Goal: Obtain resource: Download file/media

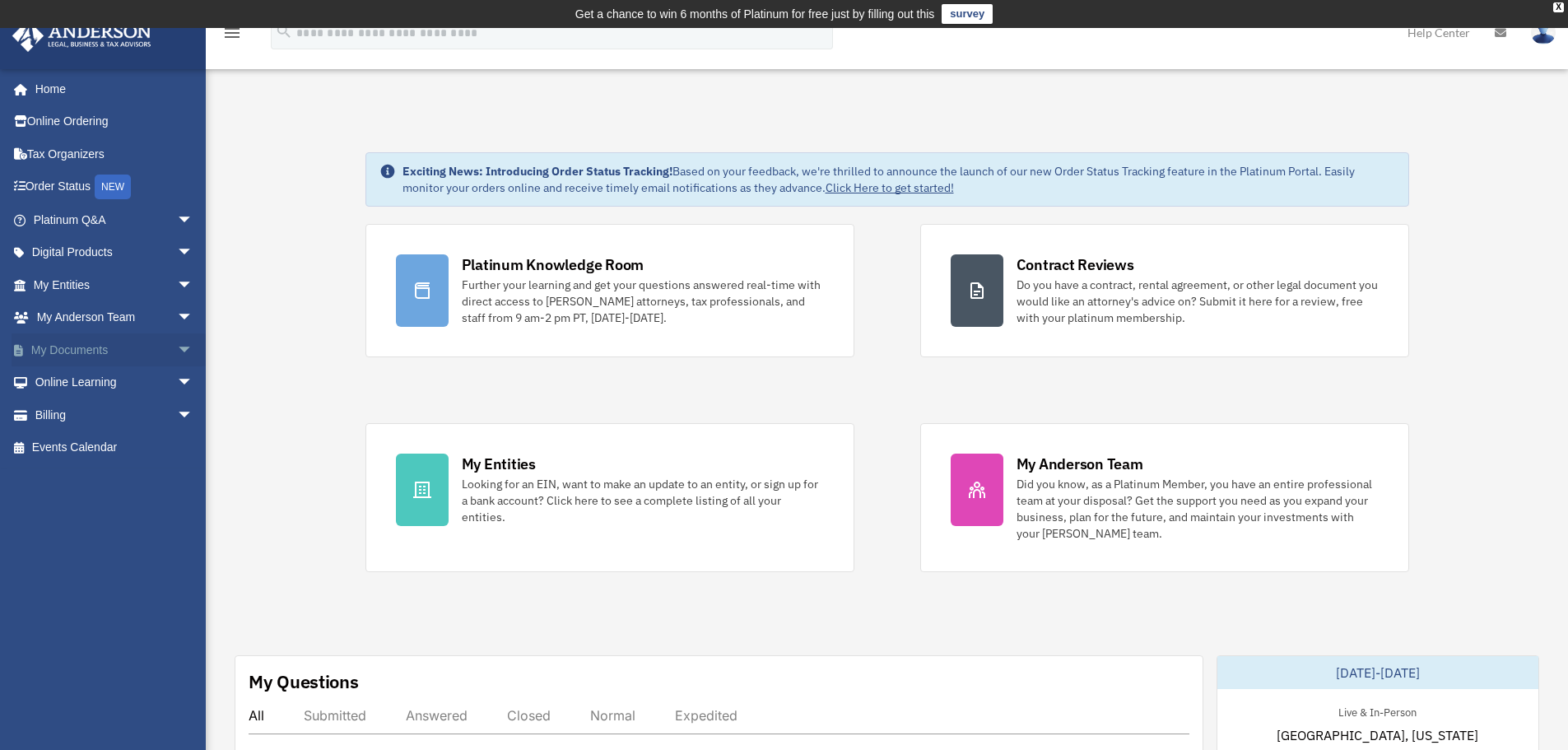
click at [177, 344] on span "arrow_drop_down" at bounding box center [193, 350] width 33 height 34
click at [68, 382] on link "Box" at bounding box center [121, 382] width 195 height 33
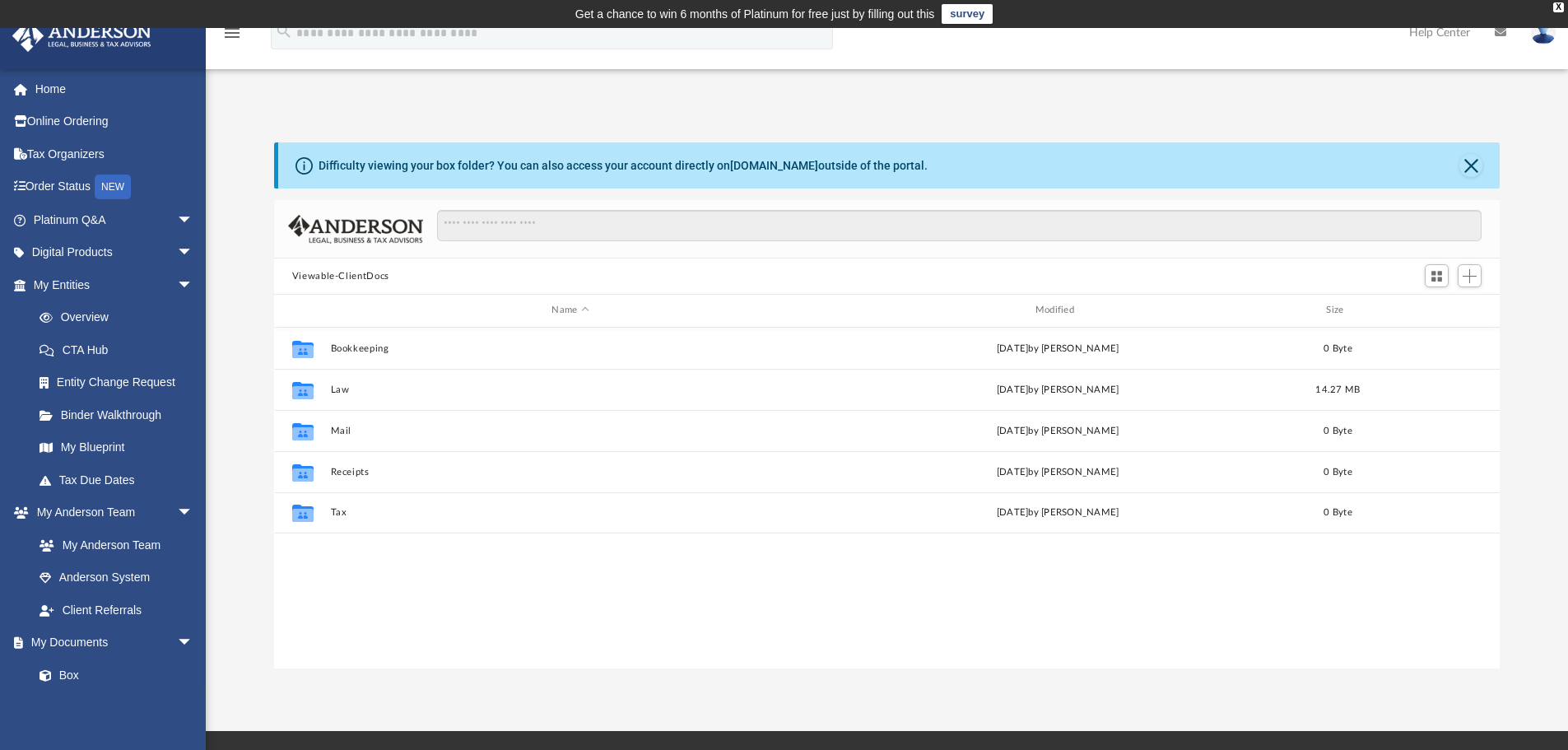
scroll to position [363, 1213]
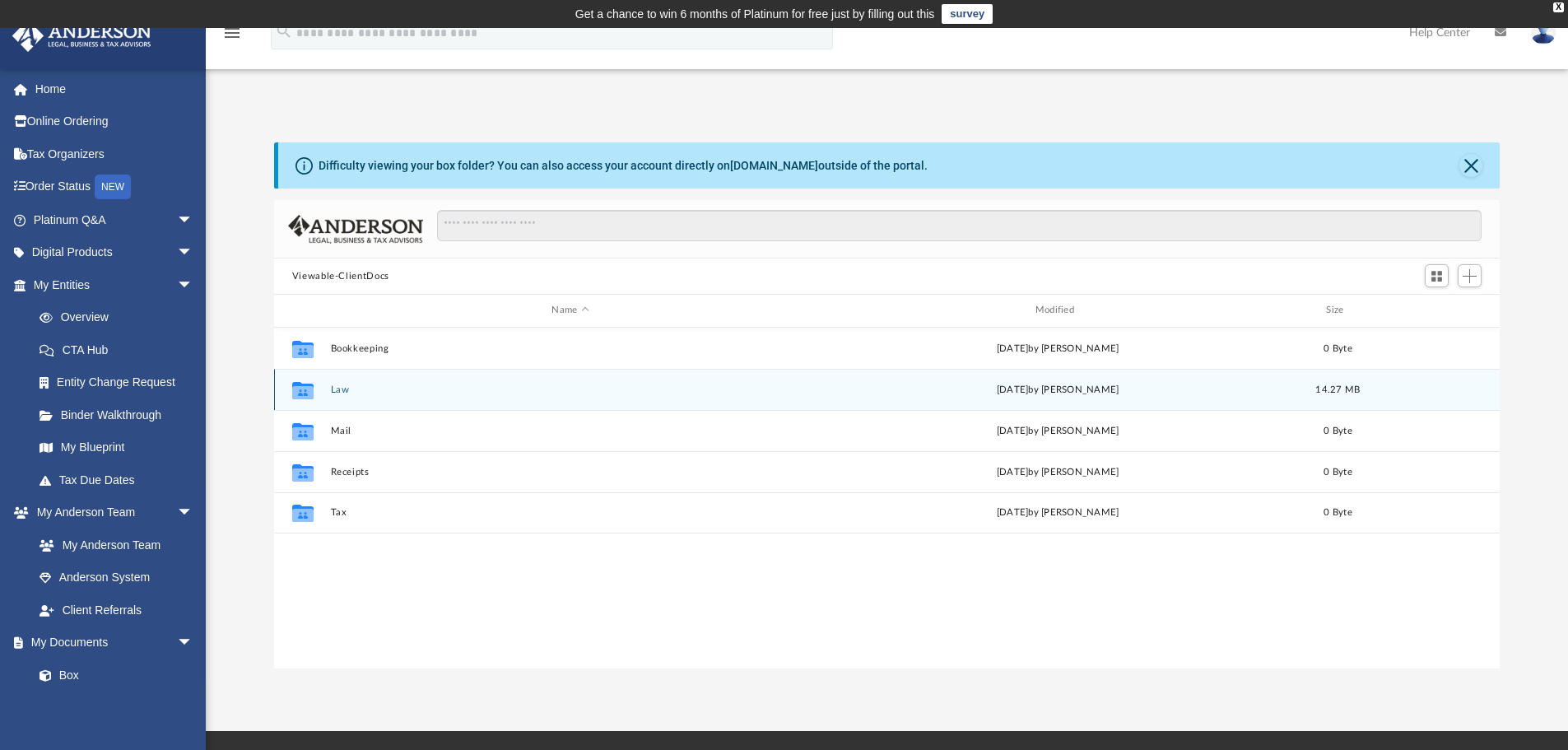
click at [338, 392] on button "Law" at bounding box center [569, 390] width 480 height 11
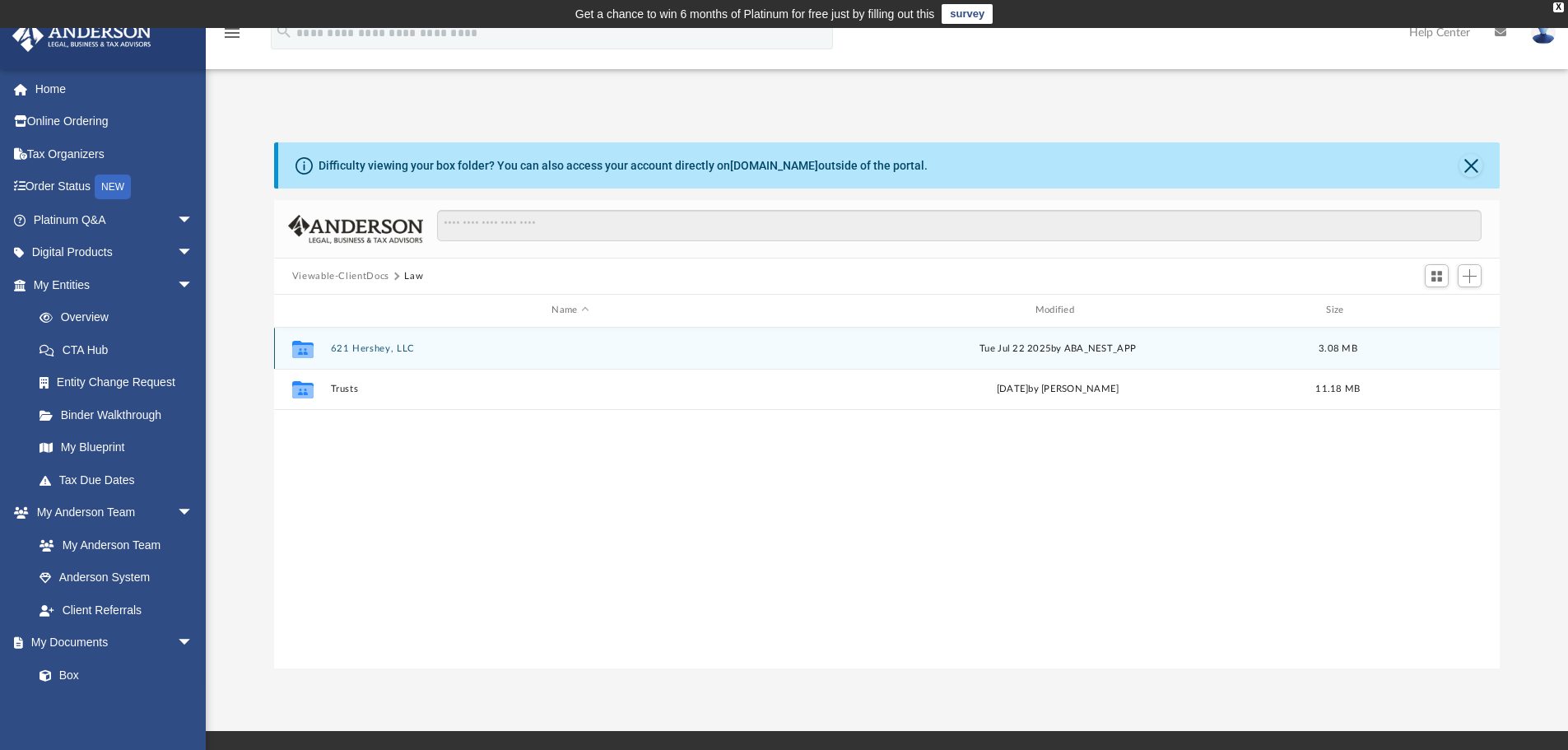
click at [365, 350] on button "621 Hershey, LLC" at bounding box center [569, 348] width 480 height 11
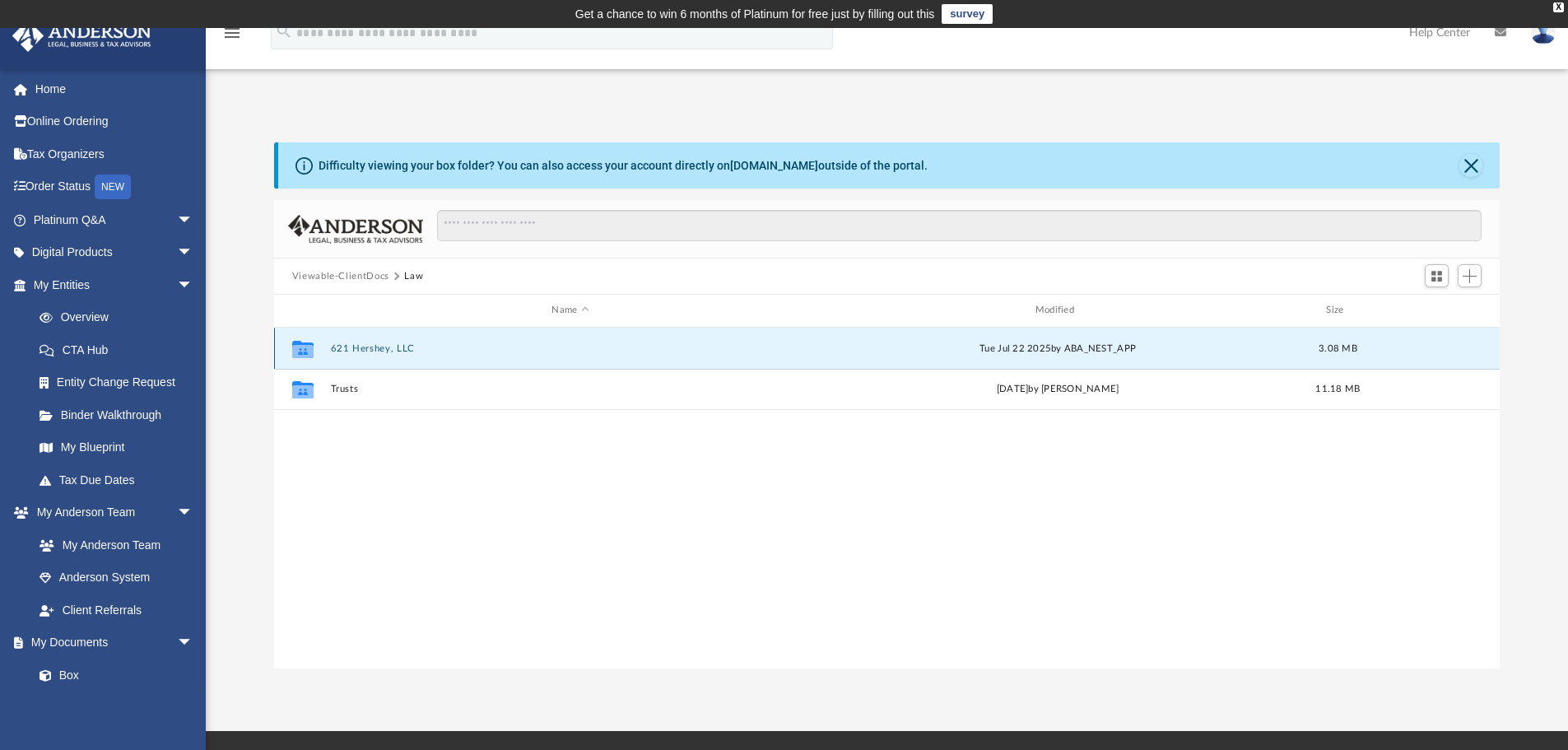
click at [365, 350] on button "621 Hershey, LLC" at bounding box center [569, 348] width 480 height 11
click at [365, 350] on button "Initial Docs" at bounding box center [569, 348] width 480 height 11
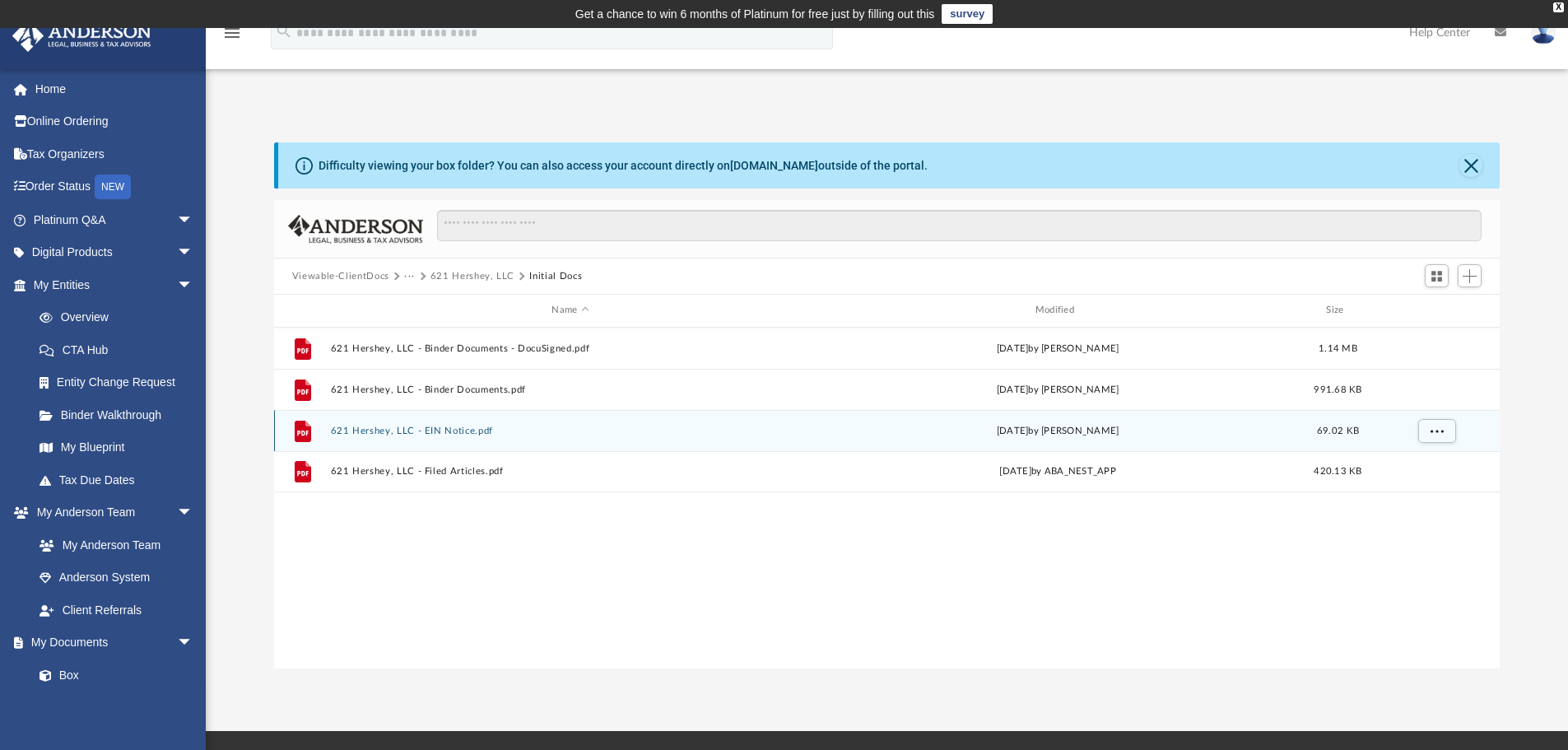
click at [441, 431] on button "621 Hershey, LLC - EIN Notice.pdf" at bounding box center [569, 431] width 480 height 11
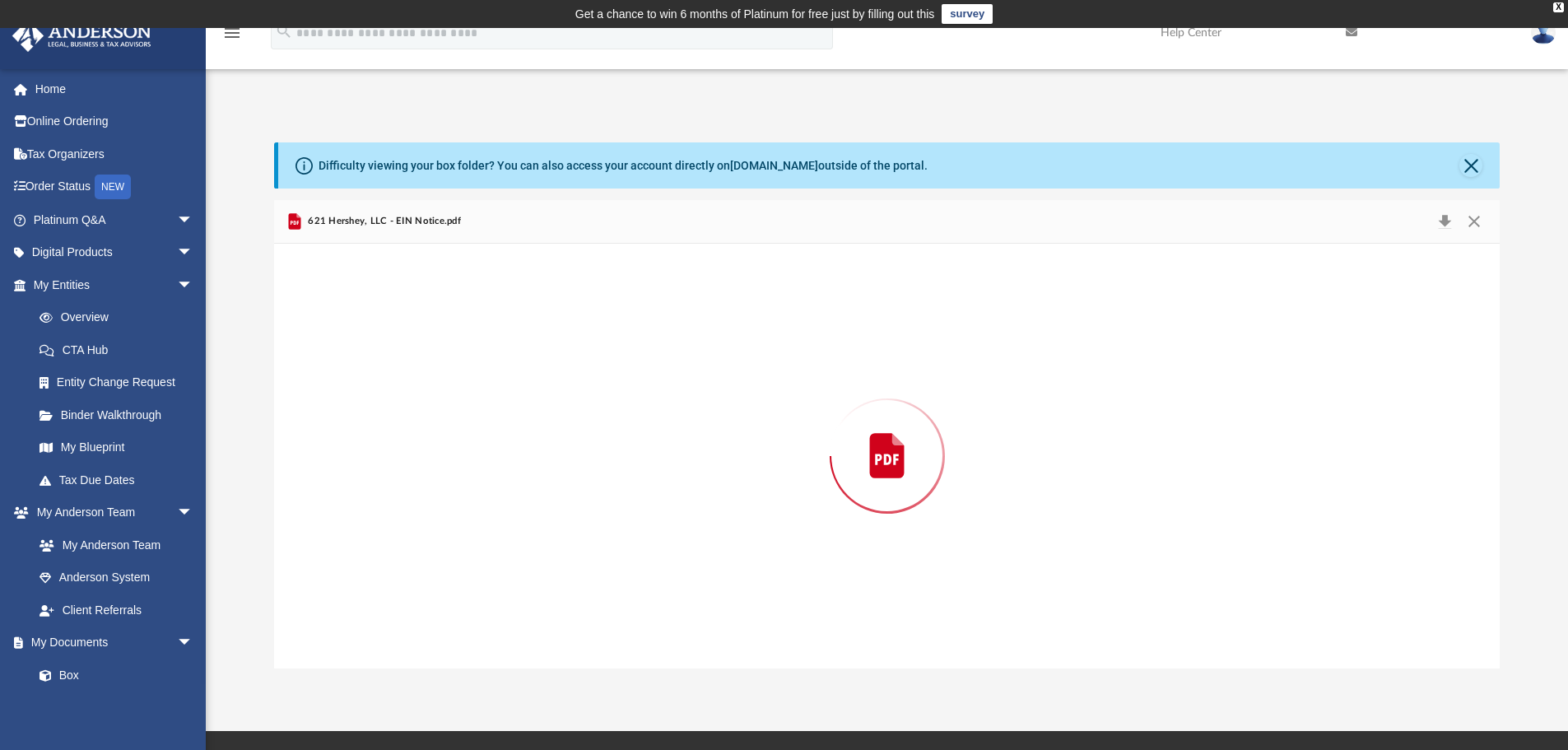
click at [441, 431] on div "Preview" at bounding box center [887, 456] width 1227 height 425
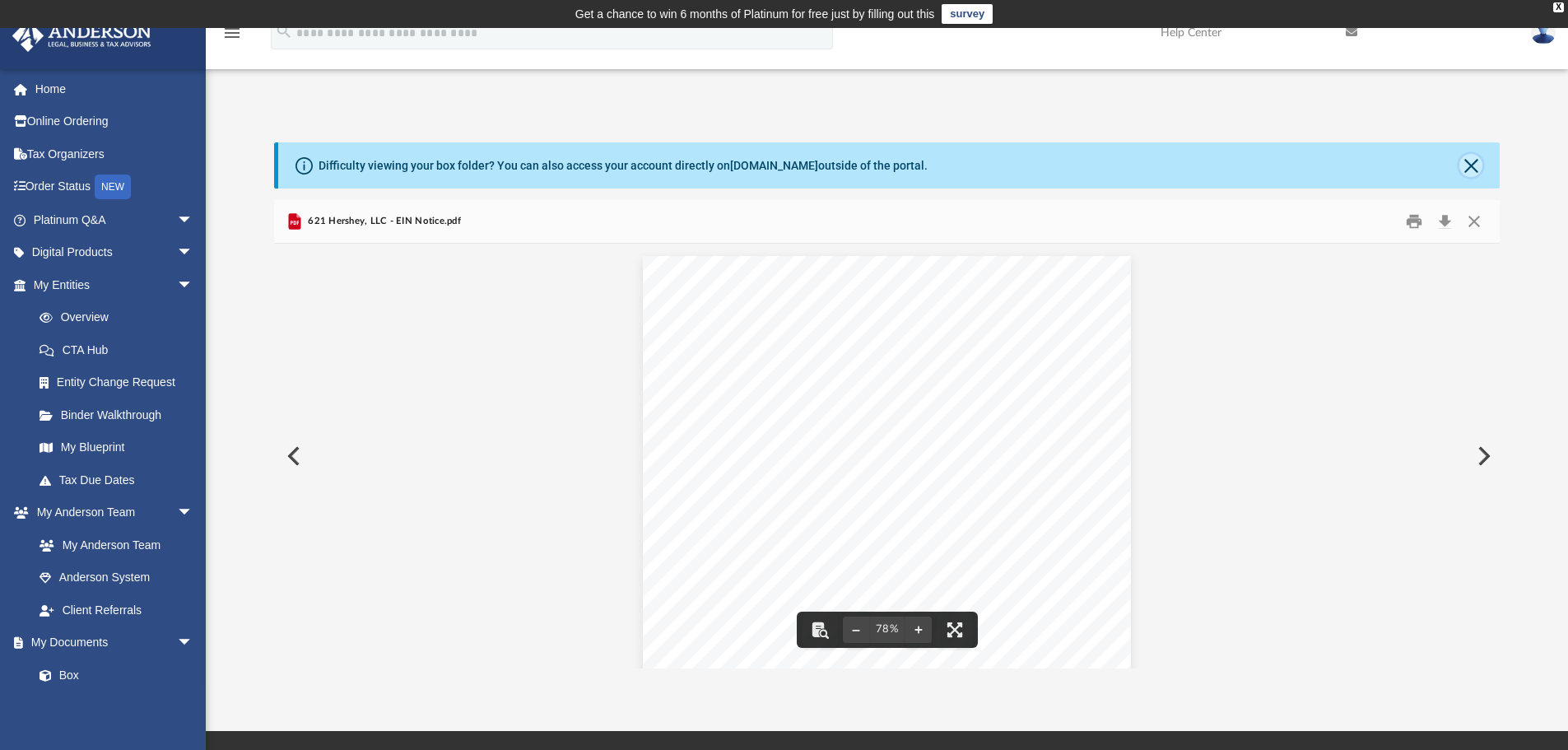
click at [1469, 160] on button "Close" at bounding box center [1470, 166] width 23 height 23
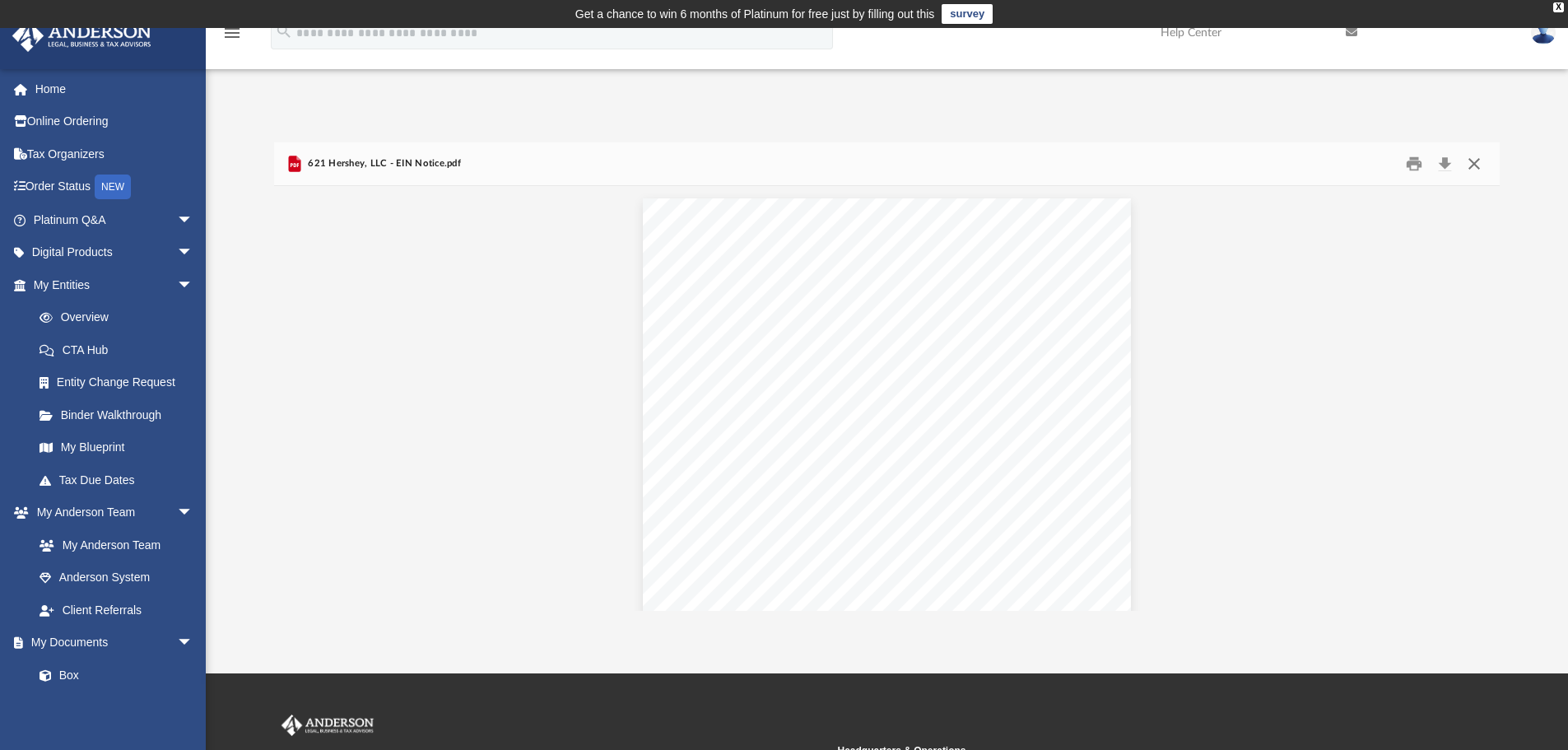
click at [1470, 167] on button "Close" at bounding box center [1473, 164] width 29 height 26
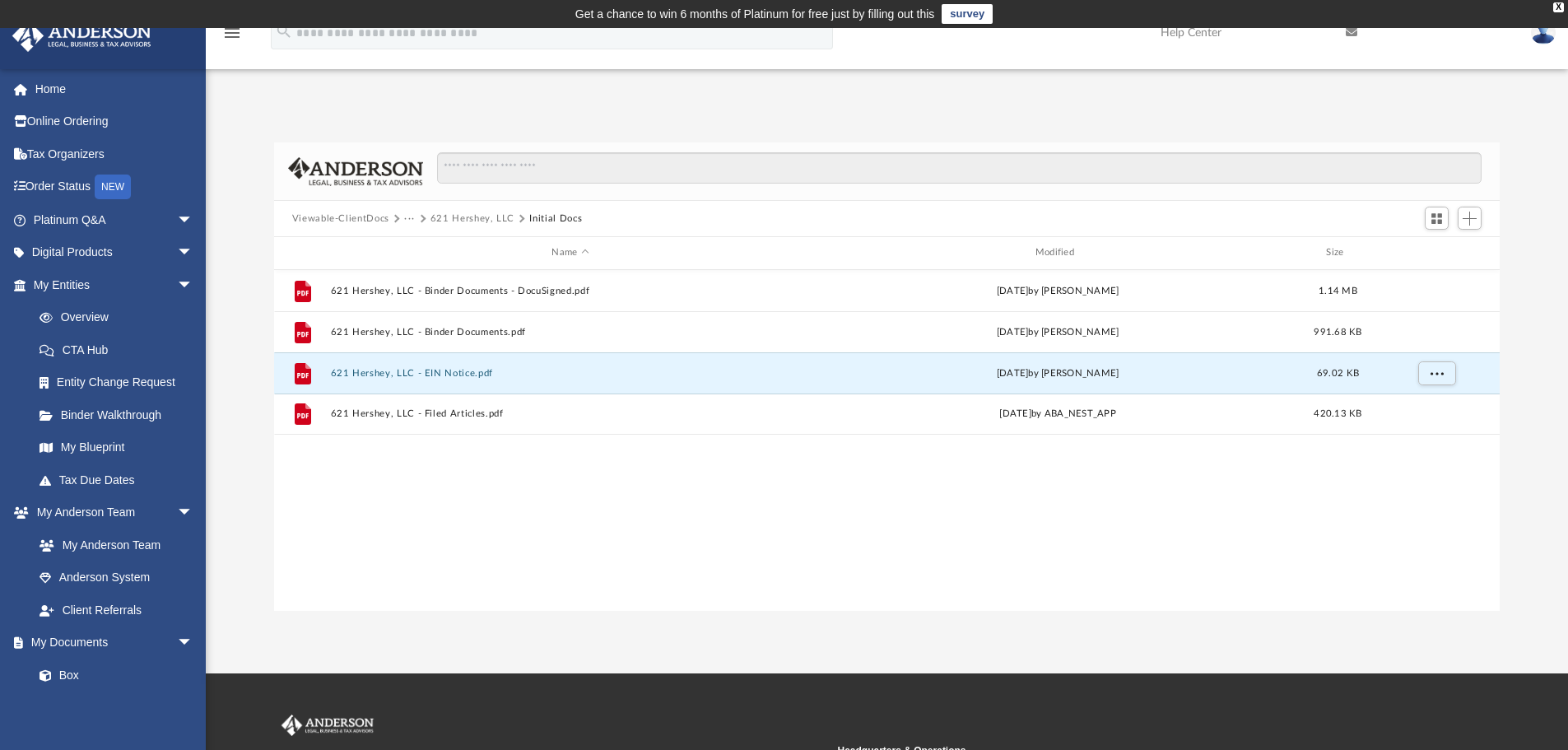
click at [460, 214] on button "621 Hershey, LLC" at bounding box center [472, 219] width 84 height 15
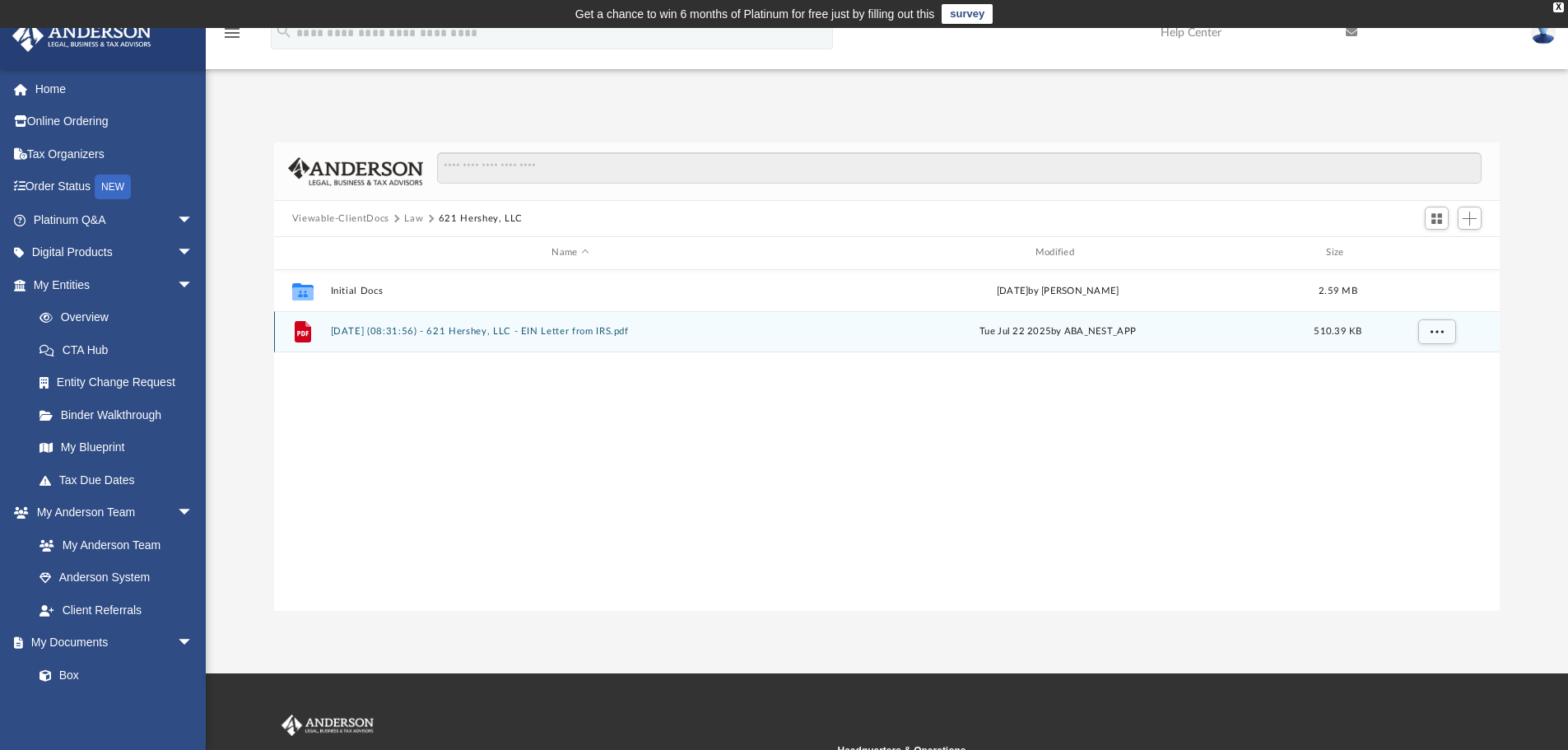
click at [461, 330] on button "2025.07.22 (08:31:56) - 621 Hershey, LLC - EIN Letter from IRS.pdf" at bounding box center [569, 332] width 480 height 11
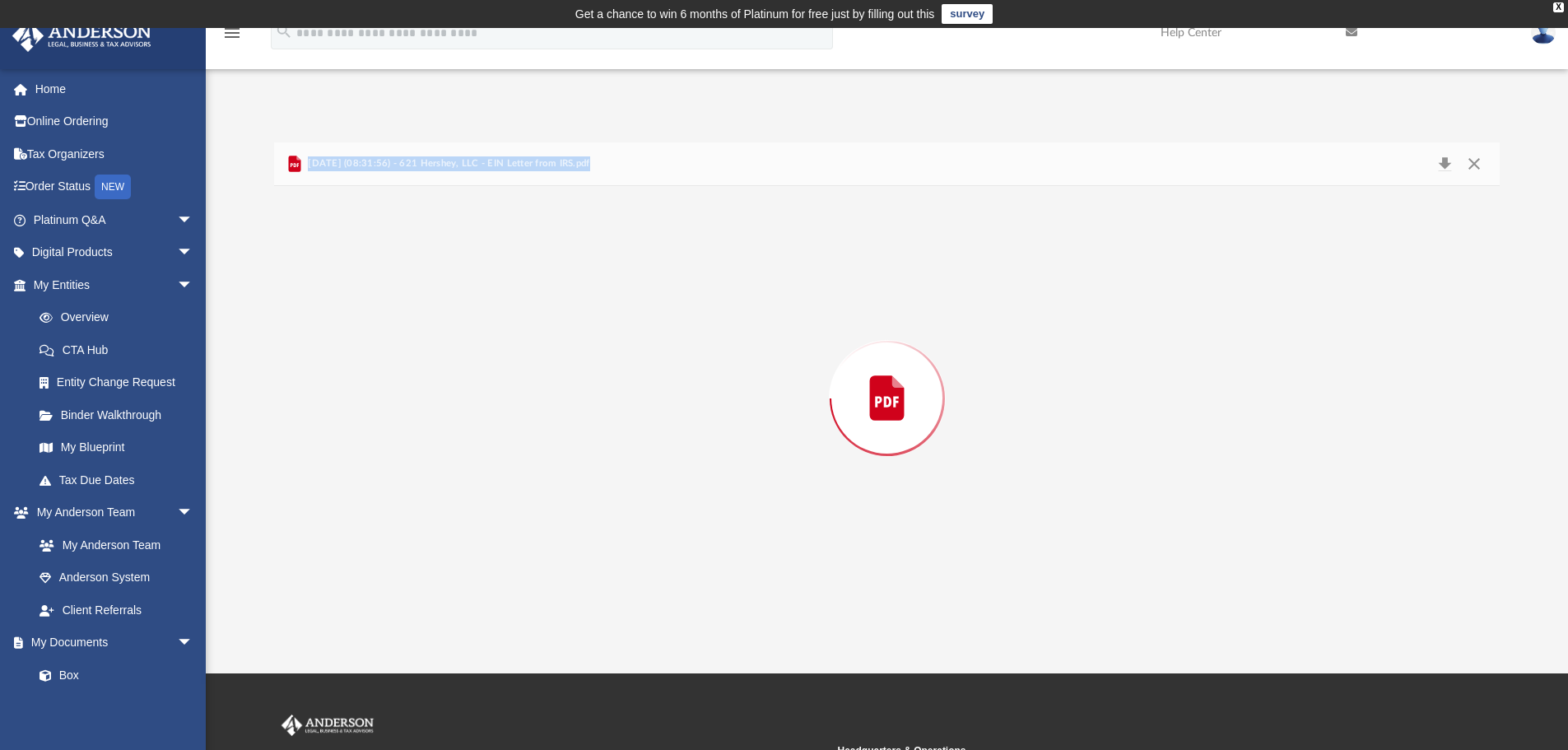
click at [461, 330] on div "Preview" at bounding box center [887, 398] width 1227 height 425
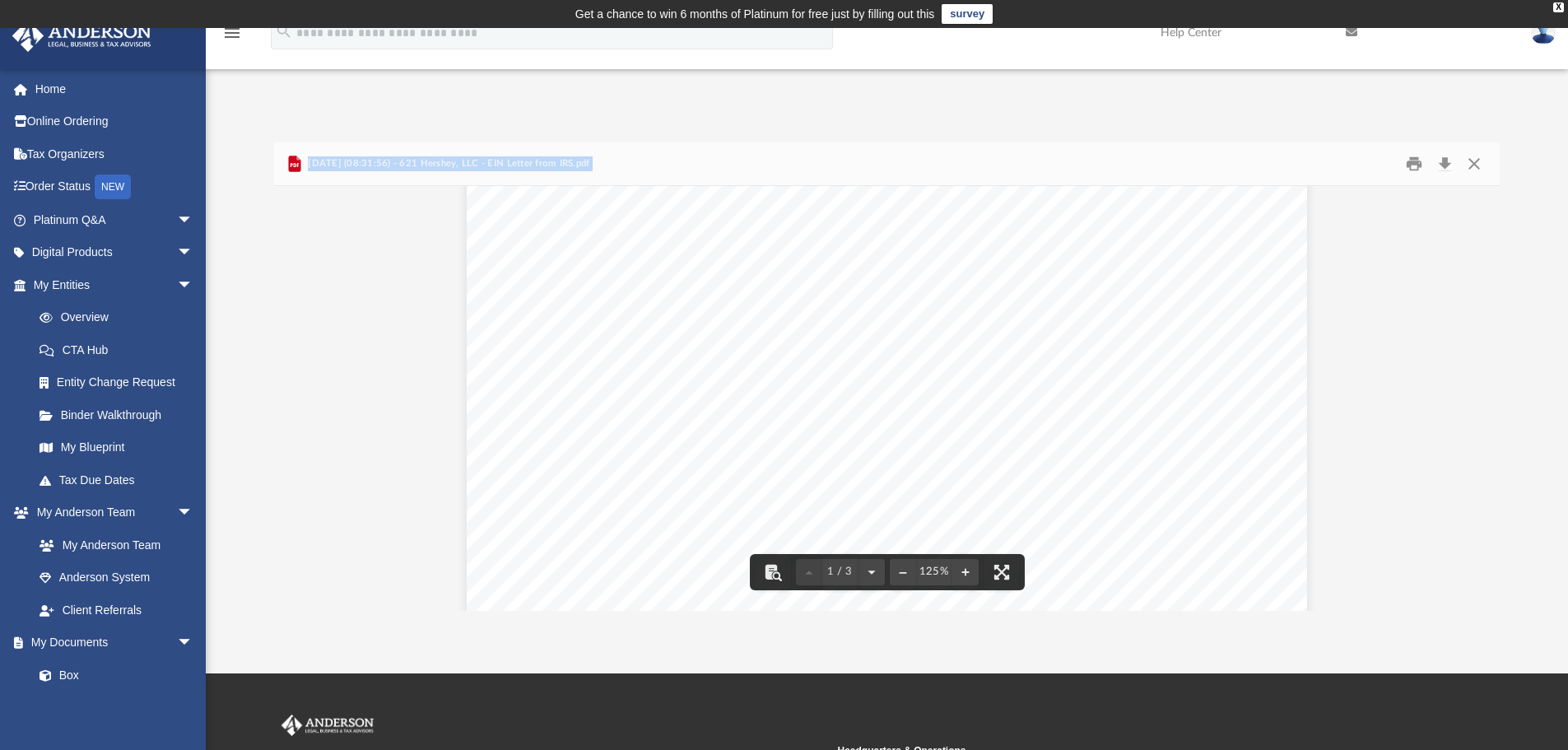
scroll to position [90, 0]
